Goal: Task Accomplishment & Management: Manage account settings

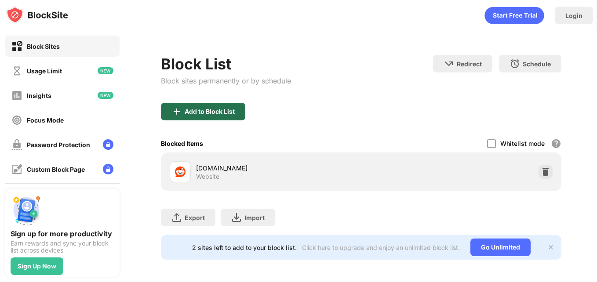
click at [195, 106] on div "Add to Block List" at bounding box center [203, 112] width 84 height 18
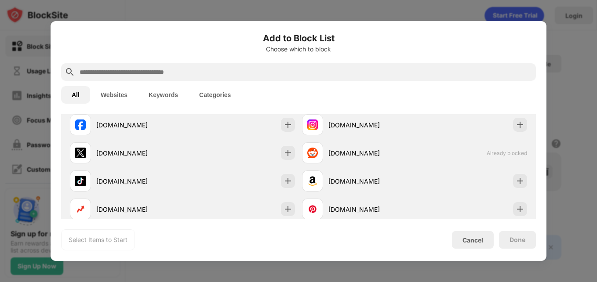
scroll to position [186, 0]
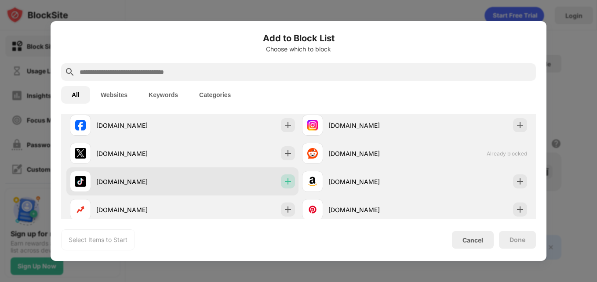
click at [283, 176] on div at bounding box center [288, 182] width 14 height 14
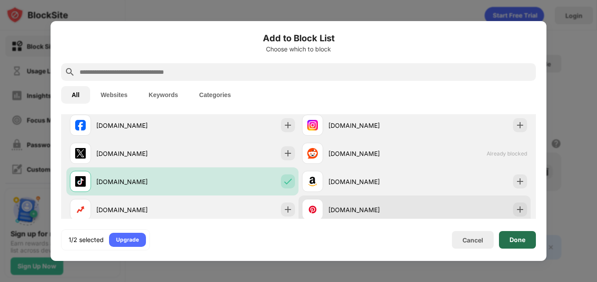
drag, startPoint x: 522, startPoint y: 235, endPoint x: 370, endPoint y: 201, distance: 156.0
click at [405, 206] on div "Add to Block List Choose which to block All Websites Keywords Categories Catego…" at bounding box center [298, 141] width 475 height 219
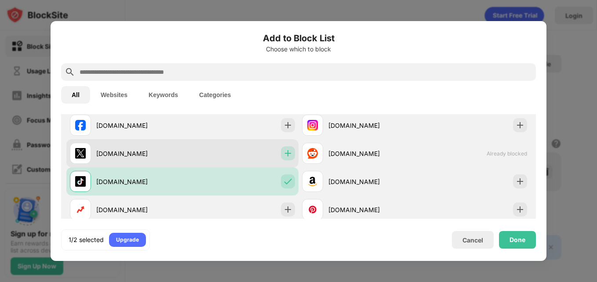
click at [283, 158] on div at bounding box center [288, 153] width 14 height 14
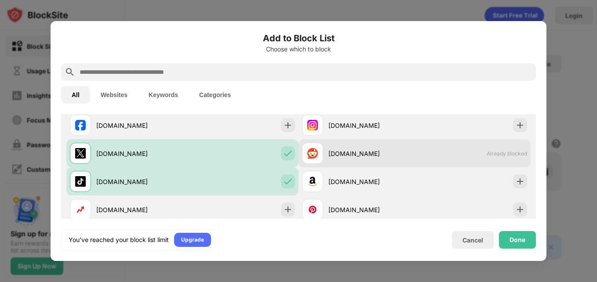
click at [481, 161] on div "[DOMAIN_NAME] Already blocked" at bounding box center [415, 153] width 232 height 28
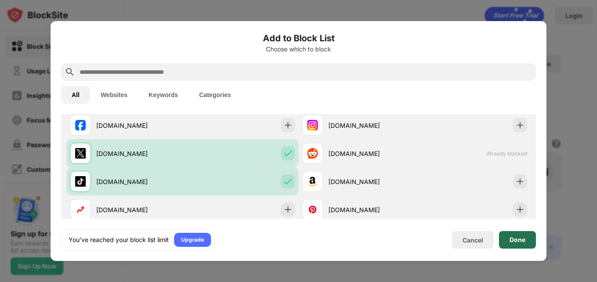
click at [510, 242] on div "Done" at bounding box center [518, 240] width 16 height 7
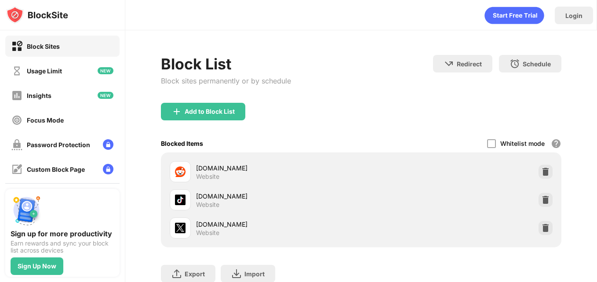
click at [547, 168] on div "[DOMAIN_NAME] Website" at bounding box center [361, 172] width 390 height 28
click at [542, 168] on img at bounding box center [546, 172] width 9 height 9
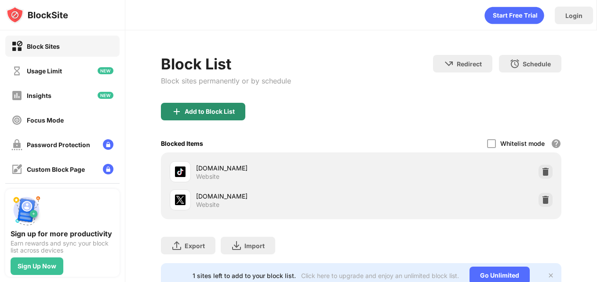
click at [214, 113] on div "Add to Block List" at bounding box center [210, 111] width 50 height 7
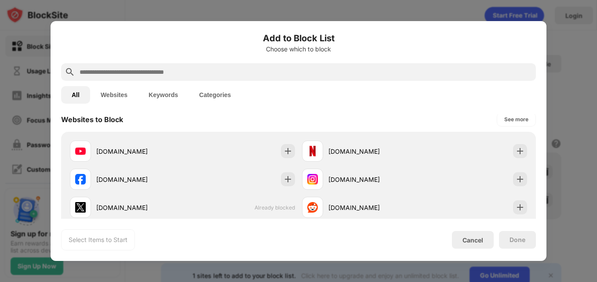
scroll to position [149, 0]
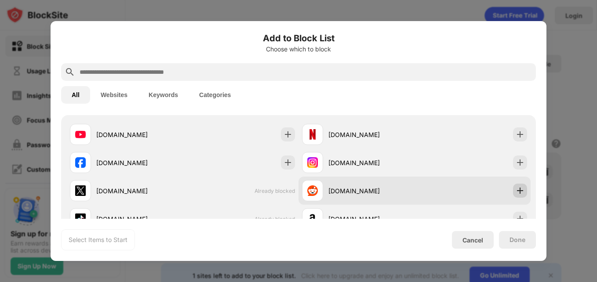
click at [516, 194] on img at bounding box center [520, 191] width 9 height 9
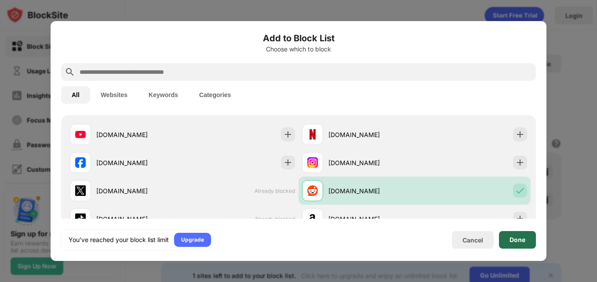
click at [525, 238] on div "Done" at bounding box center [518, 240] width 16 height 7
